Goal: Information Seeking & Learning: Obtain resource

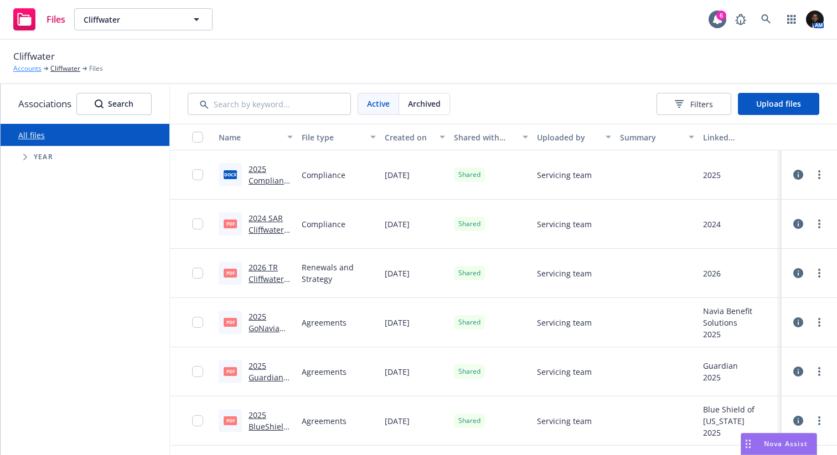
click at [30, 68] on link "Accounts" at bounding box center [27, 69] width 28 height 10
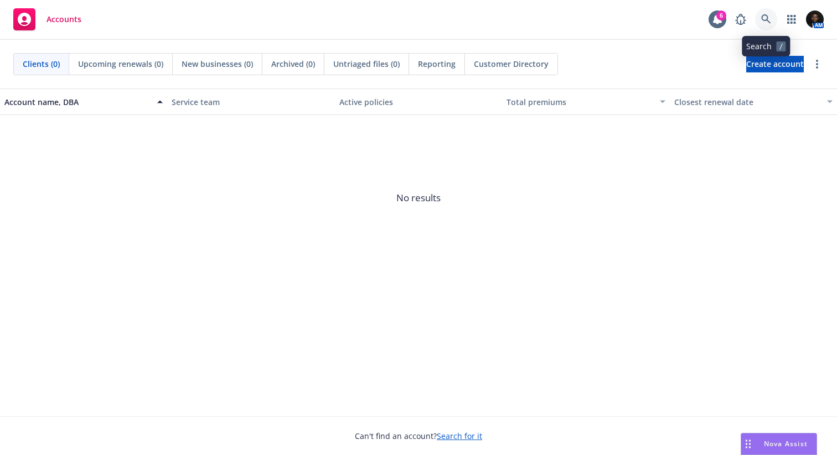
click at [768, 21] on icon at bounding box center [765, 18] width 9 height 9
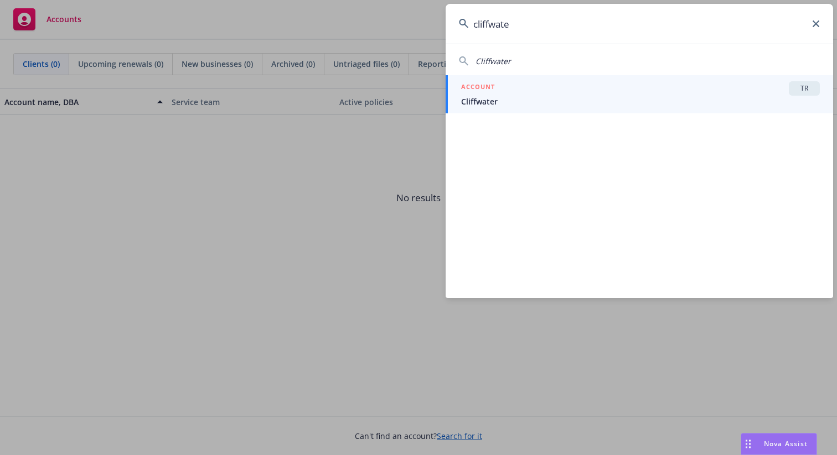
type input "cliffwate"
click at [578, 104] on span "Cliffwater" at bounding box center [640, 102] width 359 height 12
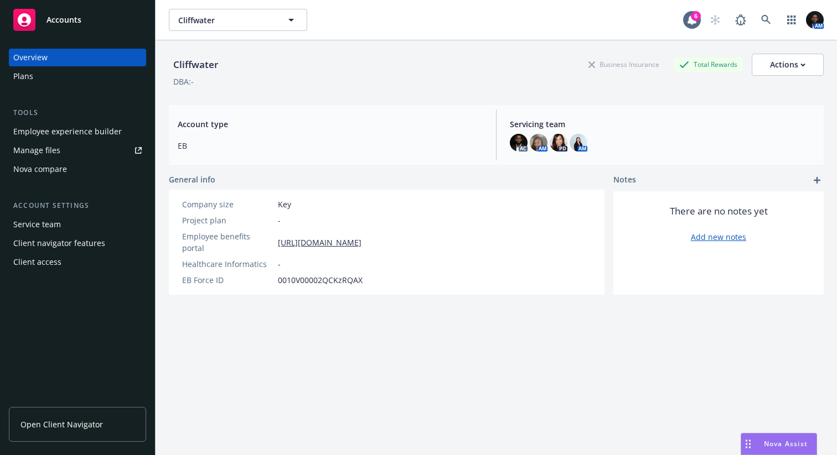
click at [74, 423] on span "Open Client Navigator" at bounding box center [61, 425] width 82 height 12
click at [348, 237] on link "[URL][DOMAIN_NAME]" at bounding box center [320, 243] width 84 height 12
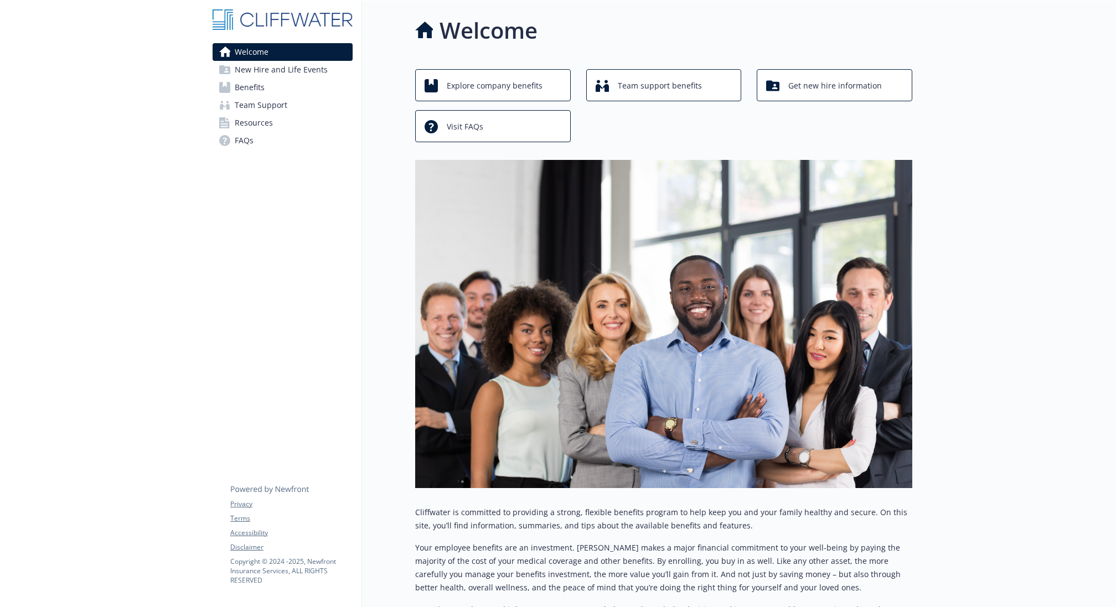
click at [265, 126] on span "Resources" at bounding box center [254, 123] width 38 height 18
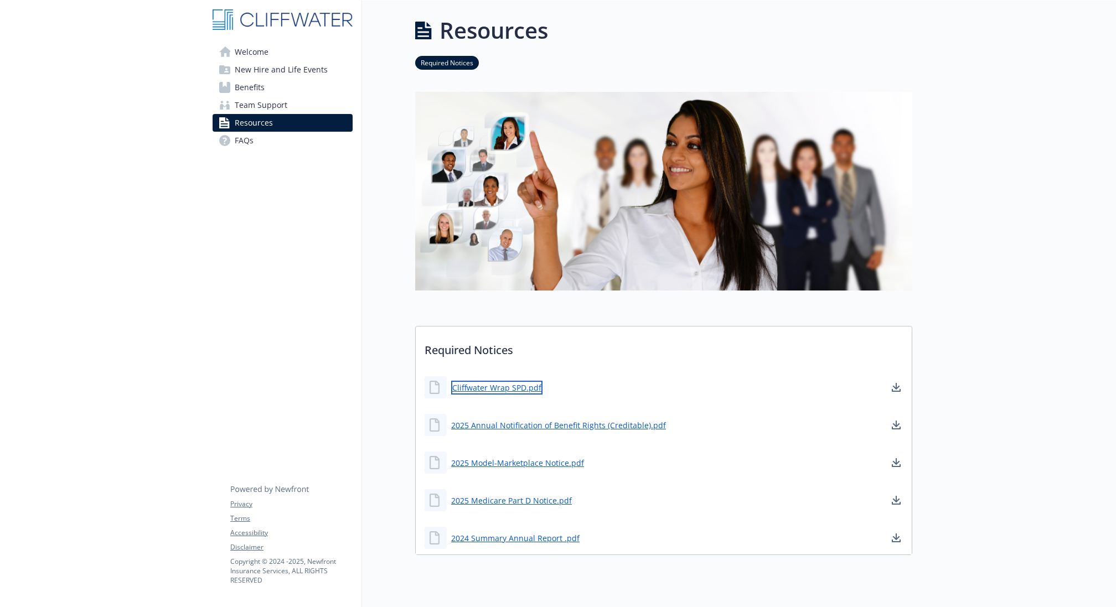
click at [520, 390] on link "Cliffwater Wrap SPD.pdf" at bounding box center [496, 388] width 91 height 14
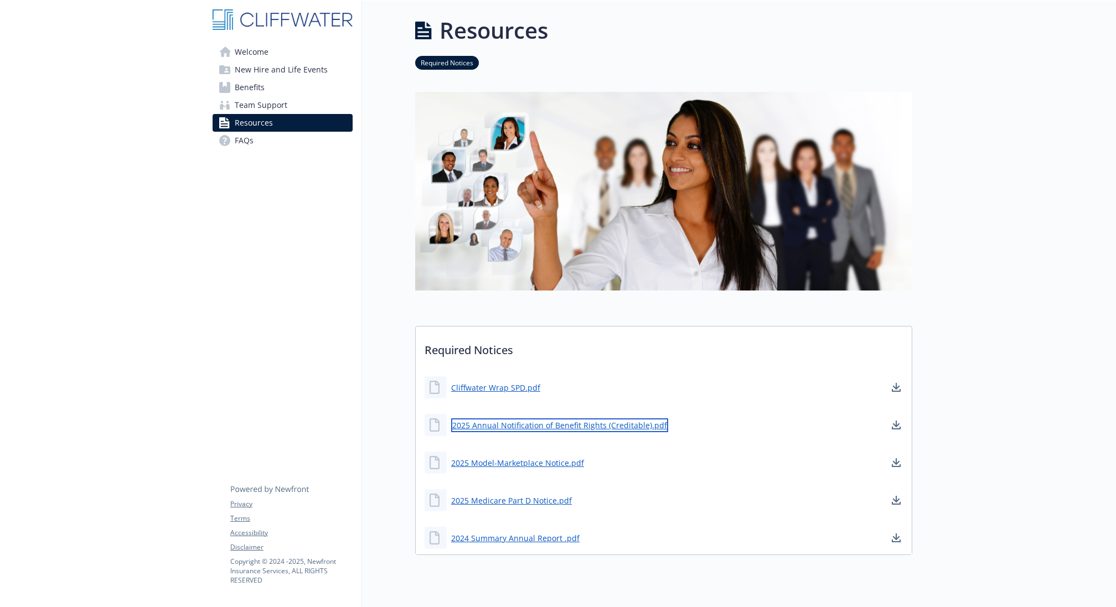
click at [568, 425] on link "2025 Annual Notification of Benefit Rights (Creditable).pdf" at bounding box center [559, 425] width 217 height 14
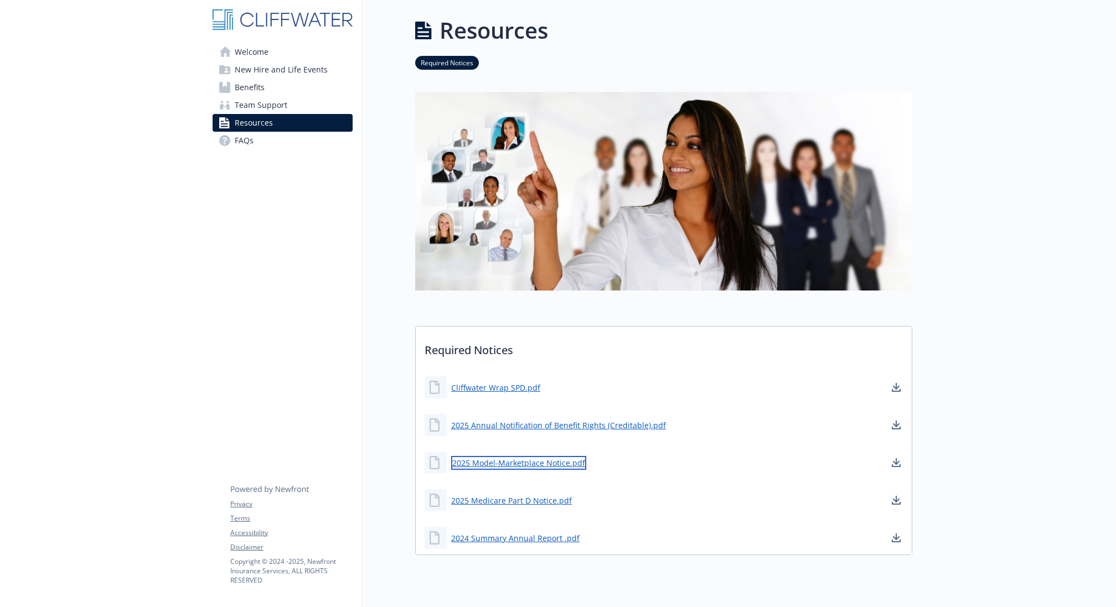
click at [547, 460] on link "2025 Model-Marketplace Notice.pdf" at bounding box center [518, 463] width 135 height 14
click at [555, 498] on link "2025 Medicare Part D Notice.pdf" at bounding box center [512, 501] width 123 height 14
click at [557, 532] on link "2024 Summary Annual Report .pdf" at bounding box center [516, 538] width 131 height 14
click at [273, 86] on link "Benefits" at bounding box center [283, 88] width 140 height 18
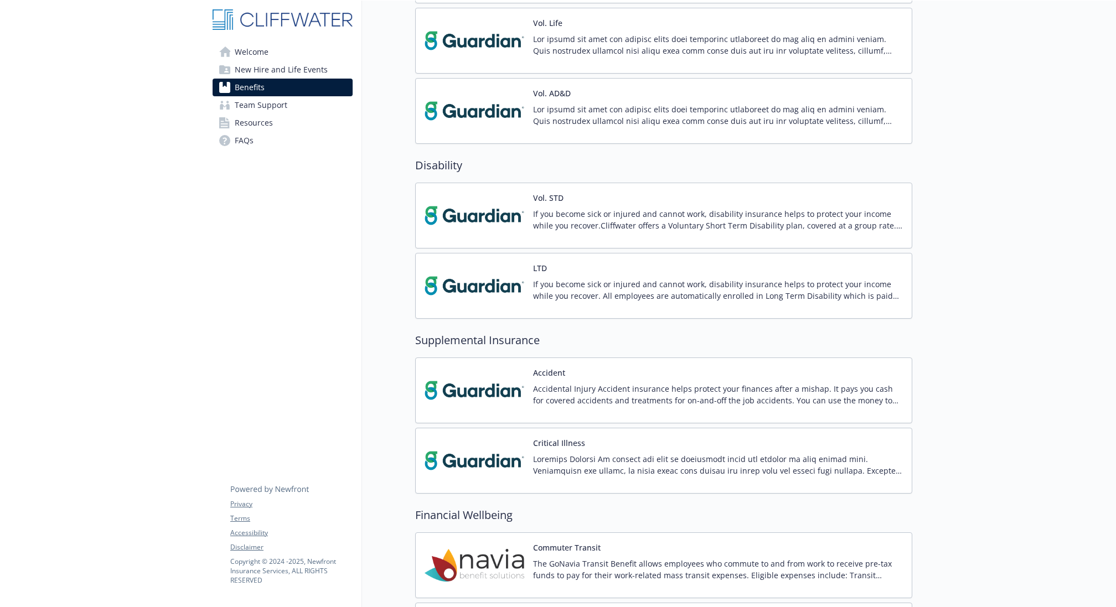
scroll to position [960, 0]
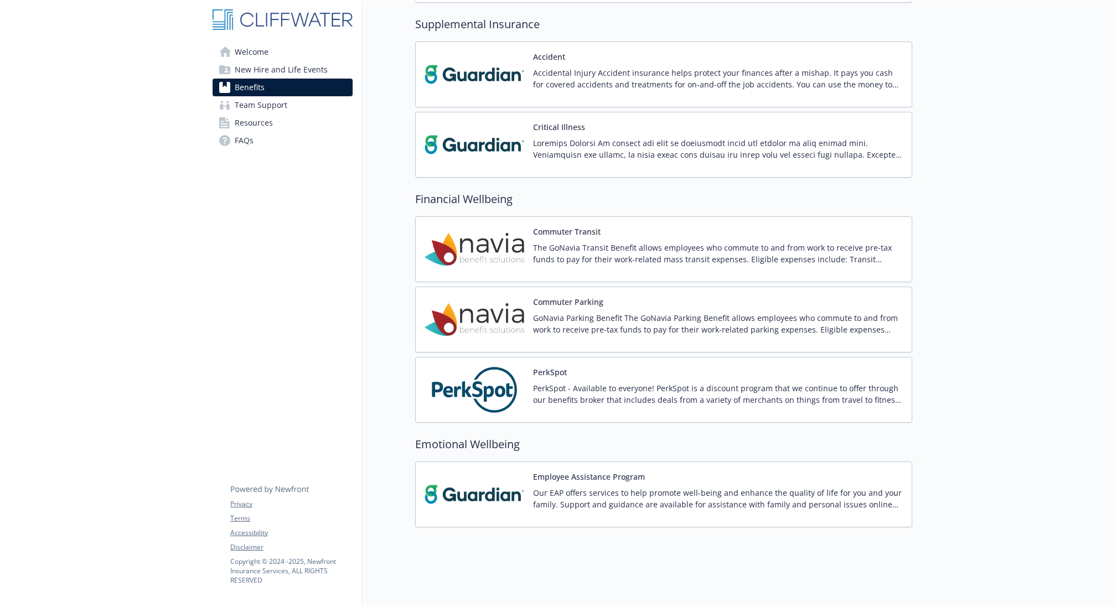
click at [270, 76] on span "New Hire and Life Events" at bounding box center [281, 70] width 93 height 18
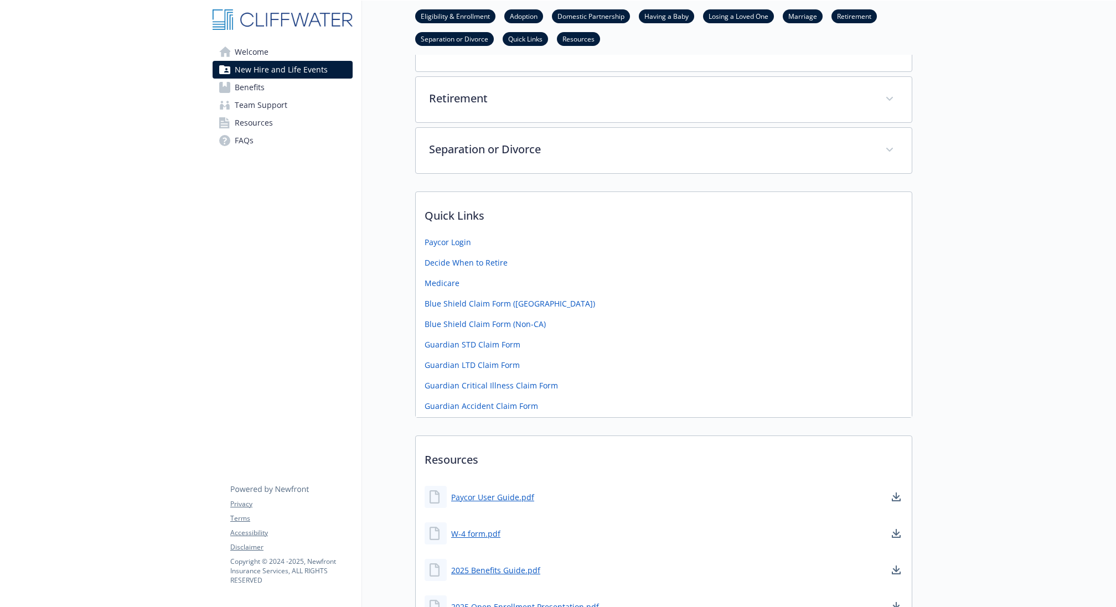
scroll to position [568, 0]
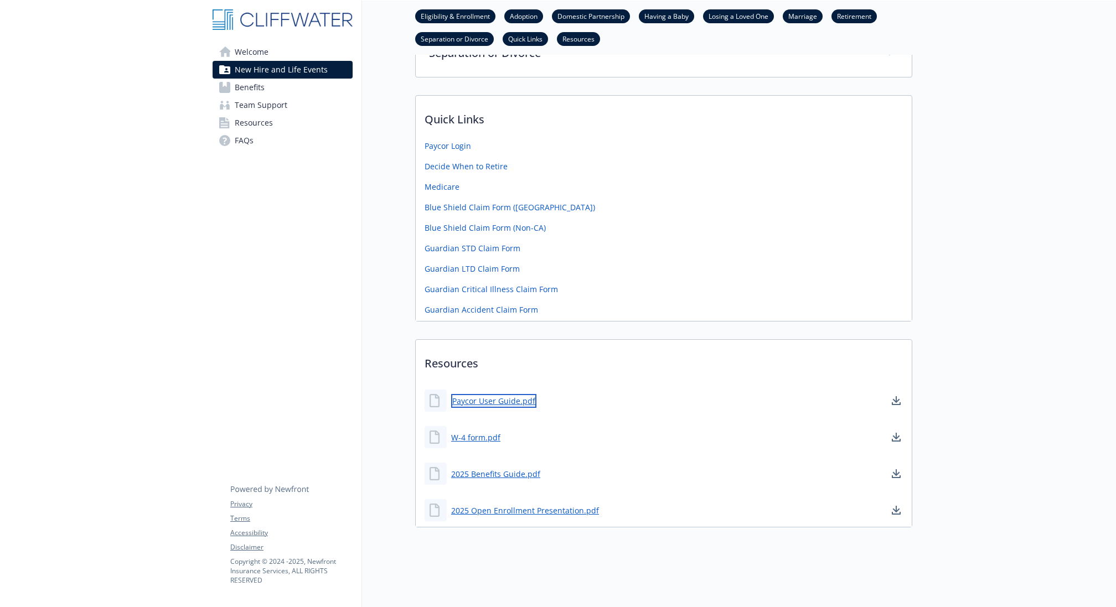
click at [503, 394] on link "Paycor User Guide.pdf" at bounding box center [493, 401] width 85 height 14
click at [482, 431] on link "W-4 form.pdf" at bounding box center [476, 438] width 51 height 14
click at [522, 467] on link "2025 Benefits Guide.pdf" at bounding box center [496, 474] width 91 height 14
click at [279, 51] on link "Welcome" at bounding box center [283, 52] width 140 height 18
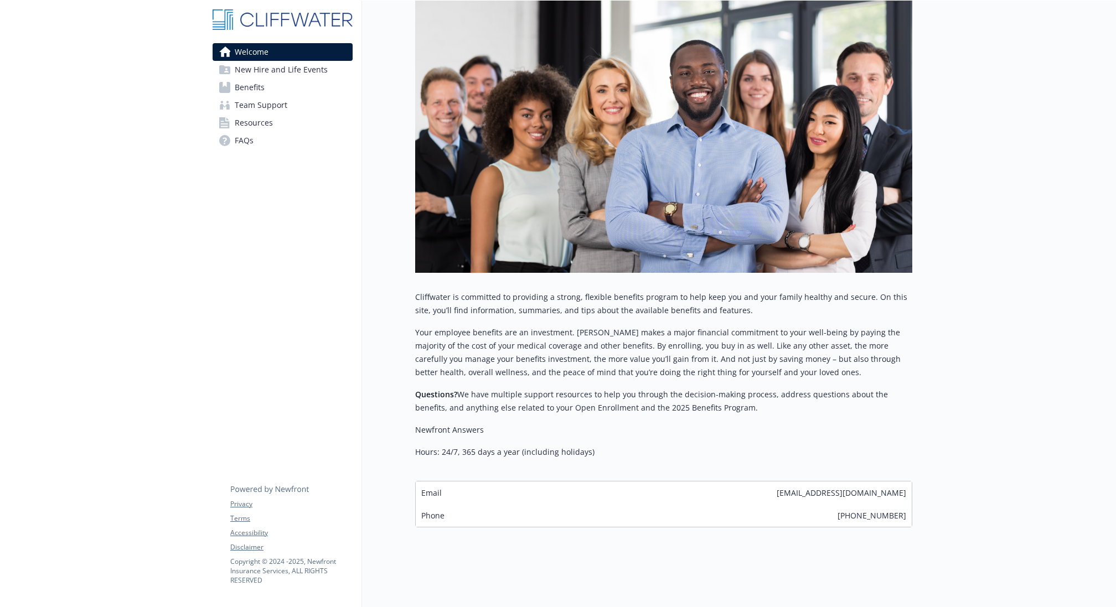
scroll to position [225, 0]
click at [252, 88] on span "Benefits" at bounding box center [250, 88] width 30 height 18
